Goal: Browse casually

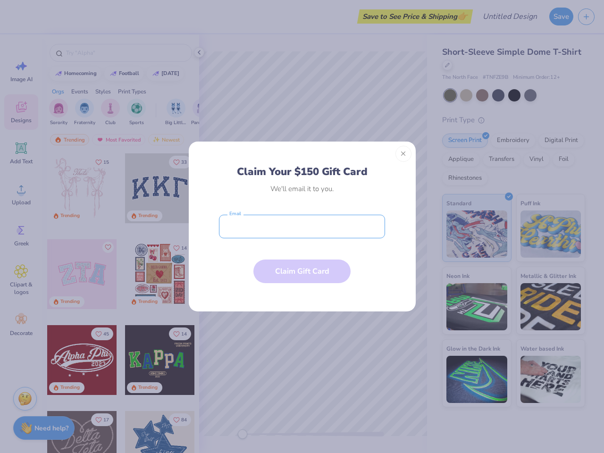
click at [302, 227] on input "email" at bounding box center [302, 227] width 166 height 24
click at [404, 154] on button "Close" at bounding box center [404, 154] width 16 height 16
